Goal: Transaction & Acquisition: Purchase product/service

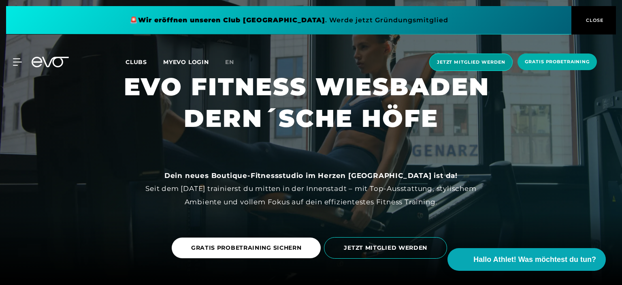
click at [461, 64] on span "Jetzt Mitglied werden" at bounding box center [471, 62] width 68 height 7
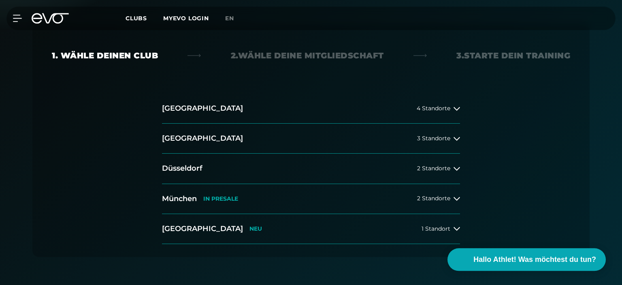
scroll to position [157, 0]
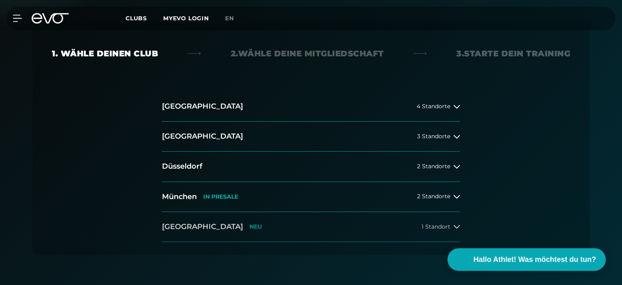
click at [182, 230] on h2 "[GEOGRAPHIC_DATA]" at bounding box center [202, 226] width 81 height 10
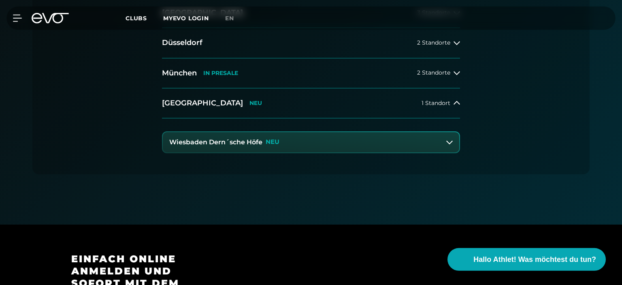
scroll to position [297, 0]
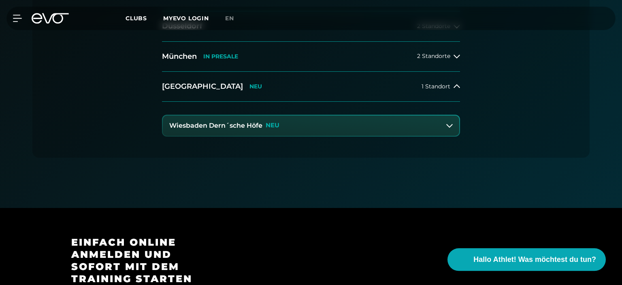
click at [211, 122] on h3 "Wiesbaden Dern´sche Höfe" at bounding box center [215, 125] width 93 height 7
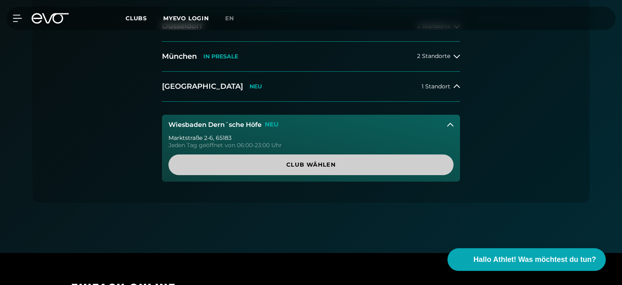
click at [316, 162] on span "Club wählen" at bounding box center [311, 164] width 246 height 9
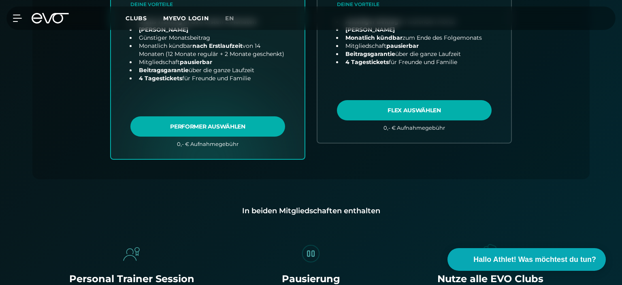
scroll to position [0, 0]
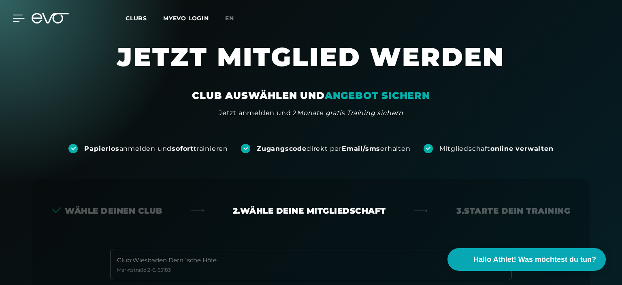
click at [17, 15] on icon at bounding box center [18, 18] width 11 height 6
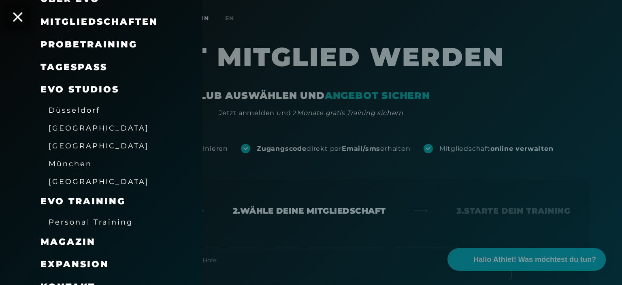
scroll to position [111, 0]
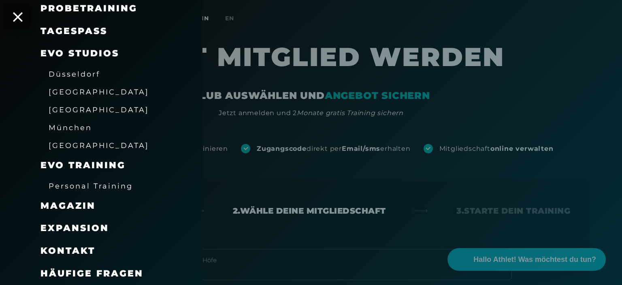
click at [88, 185] on span "Personal Training" at bounding box center [91, 185] width 84 height 9
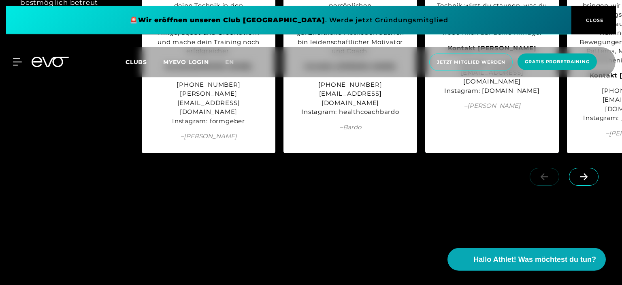
scroll to position [814, 0]
